Goal: Information Seeking & Learning: Learn about a topic

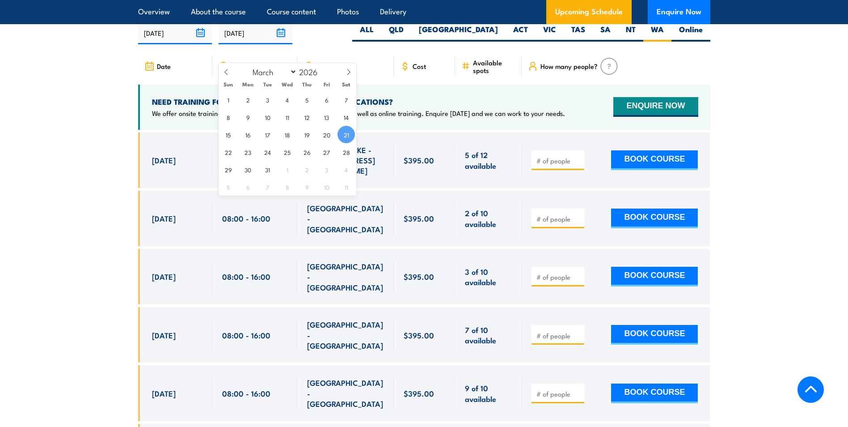
click at [283, 44] on input "[DATE]" at bounding box center [256, 32] width 74 height 23
click at [294, 73] on select "January February March April May June July August September October November De…" at bounding box center [272, 72] width 49 height 12
select select "0"
click at [249, 66] on select "January February March April May June July August September October November De…" at bounding box center [272, 72] width 49 height 12
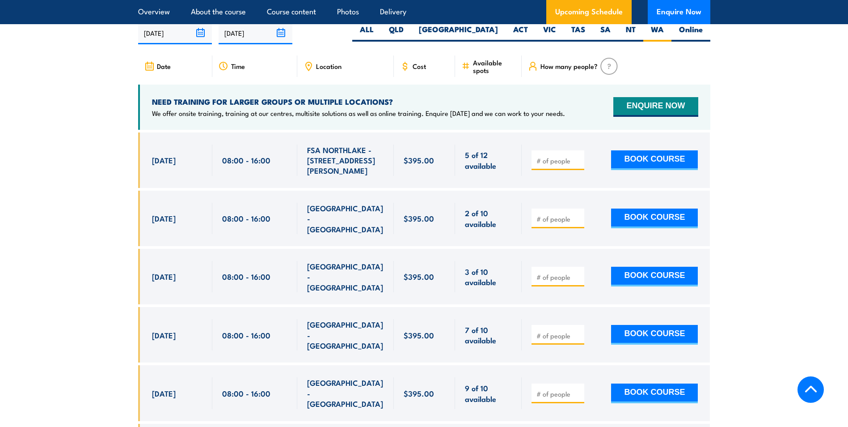
click at [364, 44] on div "[DATE] [DATE]" at bounding box center [424, 32] width 572 height 23
click at [787, 108] on section "UPCOMING SCHEDULE FOR - "Inspect and test fire blankets and fire extinguishers …" at bounding box center [424, 237] width 848 height 510
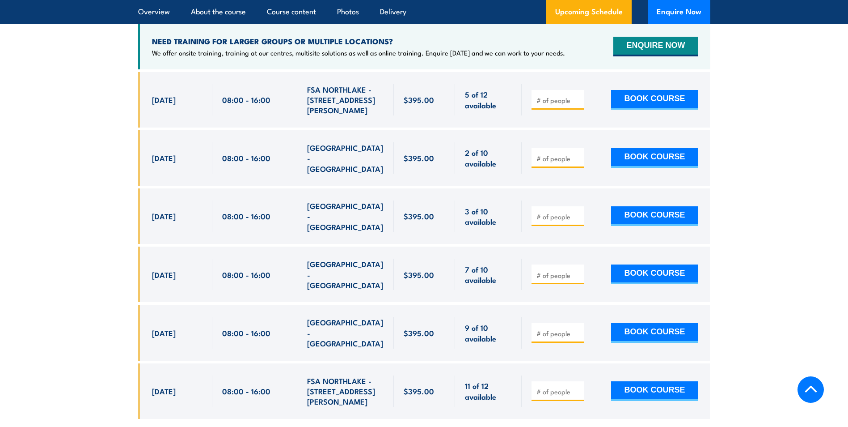
scroll to position [1705, 0]
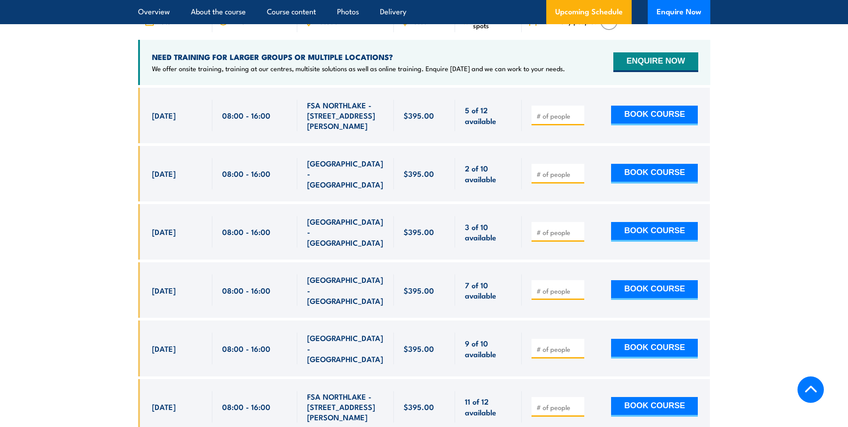
click at [818, 169] on section "UPCOMING SCHEDULE FOR - "Inspect and test fire blankets and fire extinguishers …" at bounding box center [424, 192] width 848 height 510
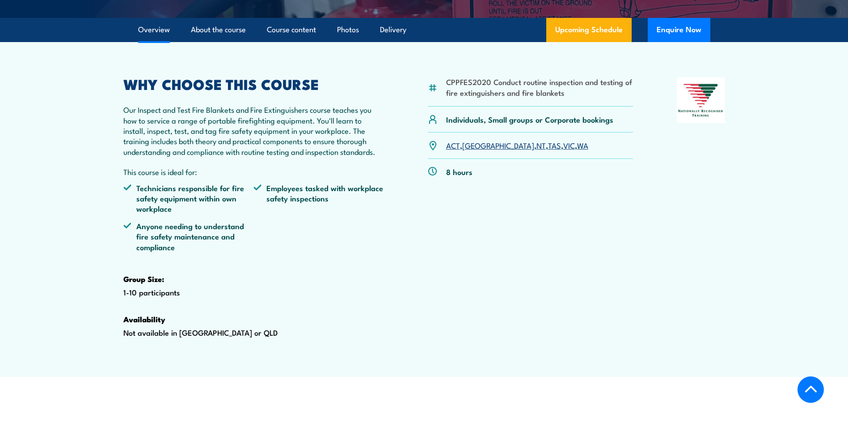
scroll to position [268, 0]
click at [460, 77] on article "CPPFES2020 Conduct routine inspection and testing of fire extinguishers and fir…" at bounding box center [424, 209] width 626 height 334
click at [228, 42] on link "About the course" at bounding box center [218, 30] width 55 height 24
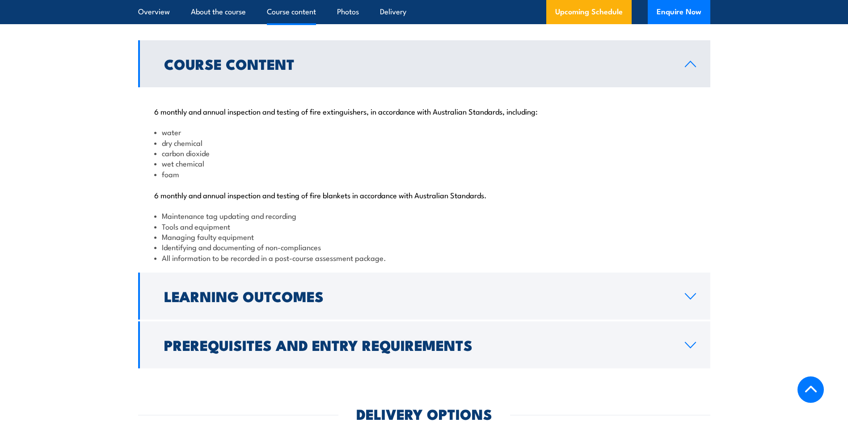
scroll to position [962, 0]
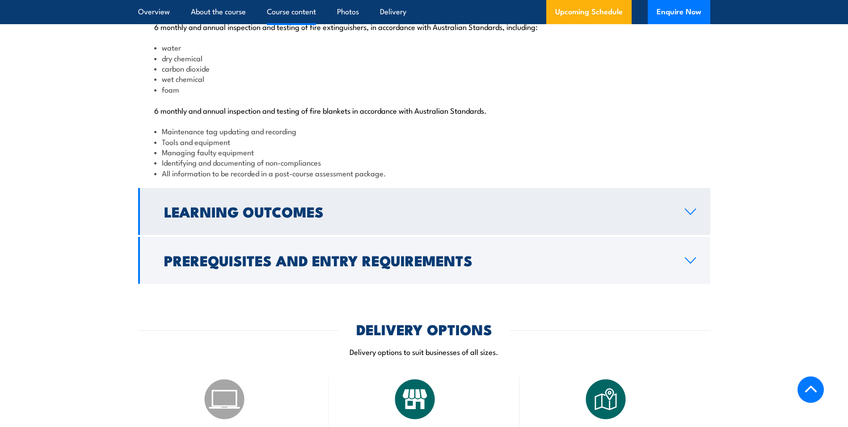
click at [693, 235] on link "Learning Outcomes" at bounding box center [424, 211] width 572 height 47
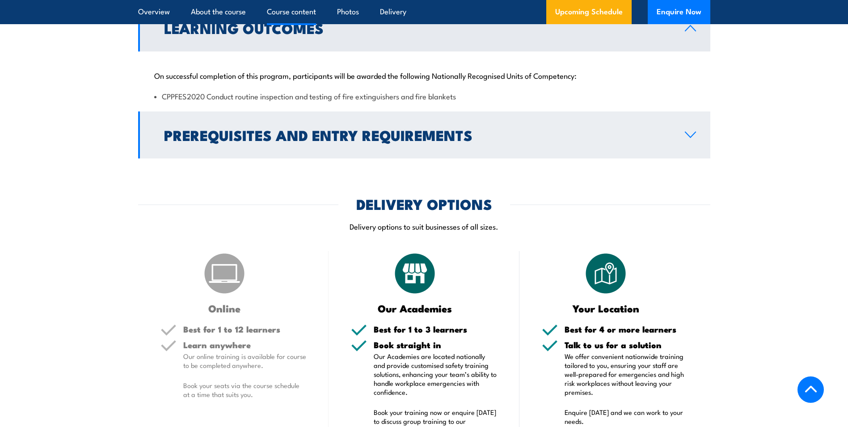
click at [695, 138] on icon at bounding box center [691, 134] width 12 height 7
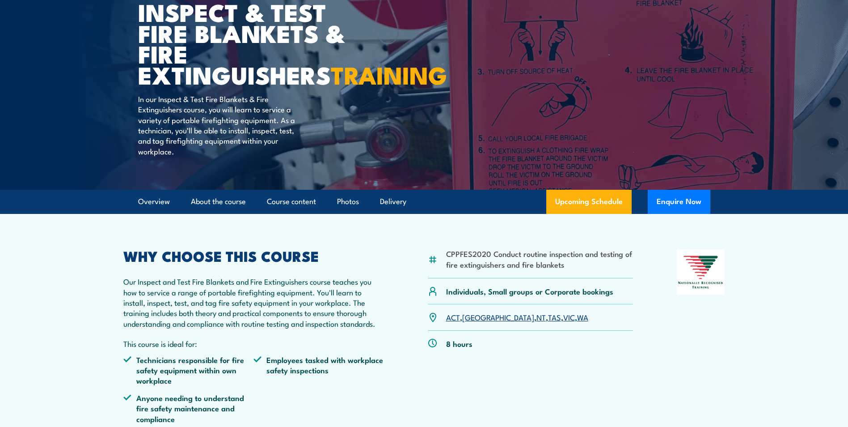
scroll to position [113, 0]
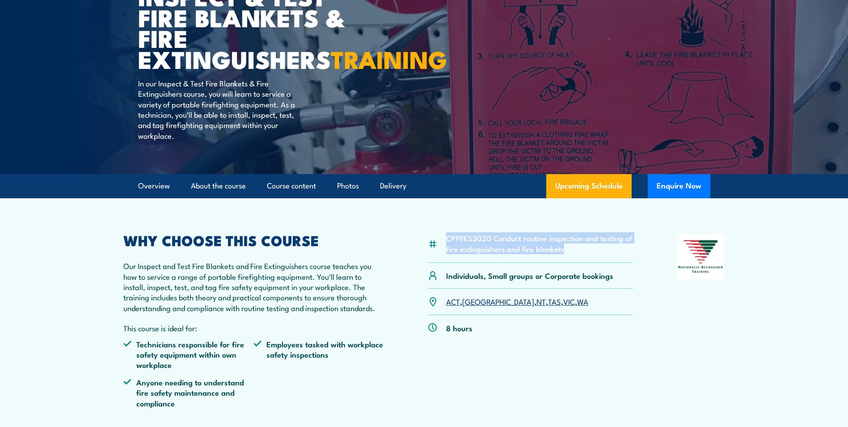
drag, startPoint x: 564, startPoint y: 269, endPoint x: 436, endPoint y: 253, distance: 128.9
click at [436, 253] on article "CPPFES2020 Conduct routine inspection and testing of fire extinguishers and fir…" at bounding box center [424, 365] width 626 height 334
copy div "CPPFES2020 Conduct routine inspection and testing of fire extinguishers and fir…"
drag, startPoint x: 481, startPoint y: 275, endPoint x: 489, endPoint y: 277, distance: 7.7
click at [481, 262] on div "CPPFES2020 Conduct routine inspection and testing of fire extinguishers and fir…" at bounding box center [531, 247] width 206 height 29
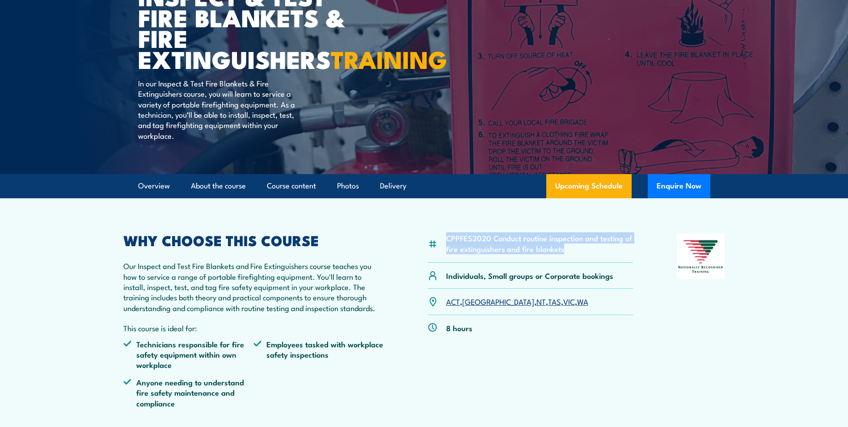
drag, startPoint x: 570, startPoint y: 269, endPoint x: 446, endPoint y: 260, distance: 123.8
click at [446, 254] on li "CPPFES2020 Conduct routine inspection and testing of fire extinguishers and fir…" at bounding box center [539, 243] width 187 height 21
drag, startPoint x: 446, startPoint y: 260, endPoint x: 453, endPoint y: 264, distance: 7.4
copy li "CPPFES2020 Conduct routine inspection and testing of fire extinguishers and fir…"
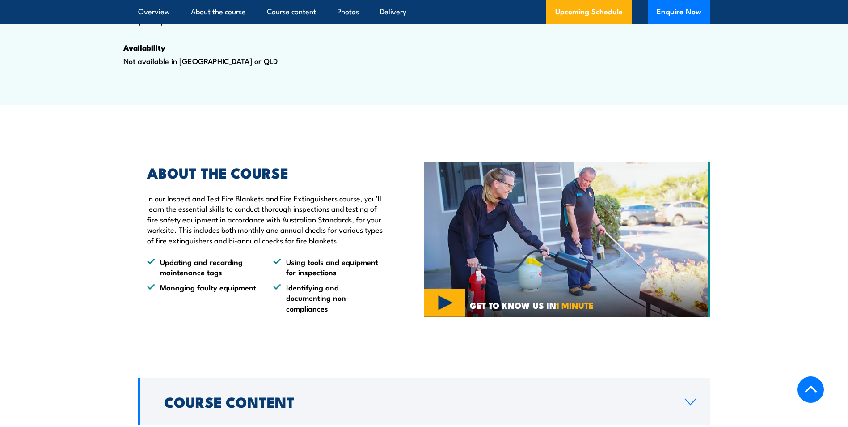
scroll to position [560, 0]
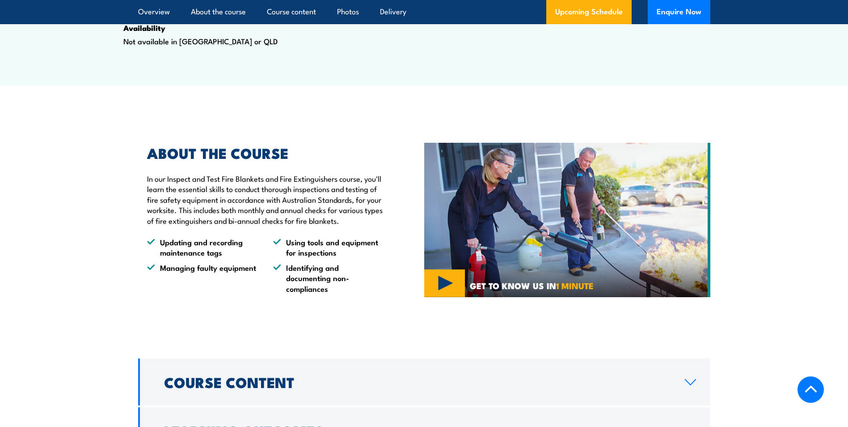
click at [787, 228] on section "ABOUT THE COURSE In our Inspect and Test Fire Blankets and Fire Extinguishers c…" at bounding box center [424, 220] width 848 height 192
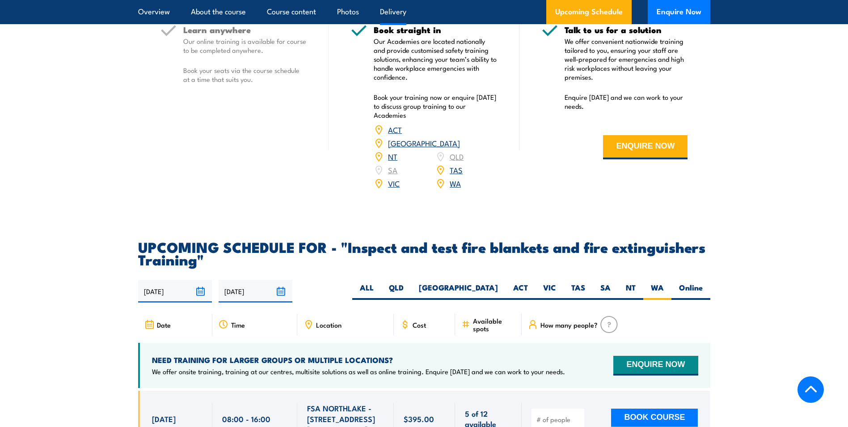
scroll to position [1454, 0]
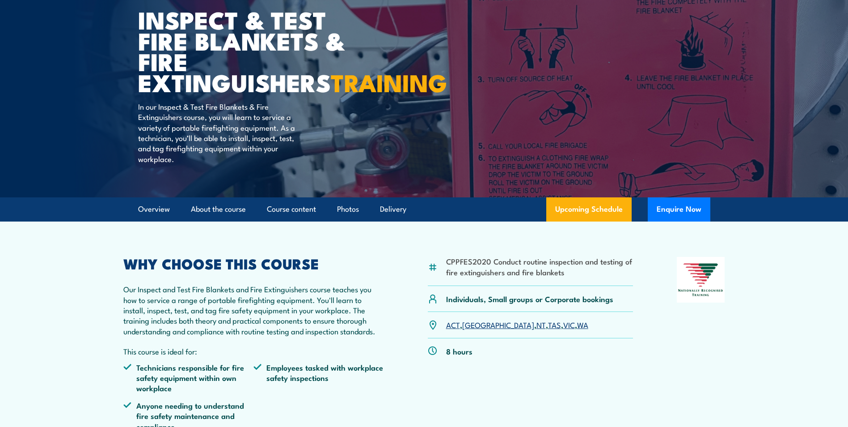
scroll to position [0, 0]
